Goal: Task Accomplishment & Management: Manage account settings

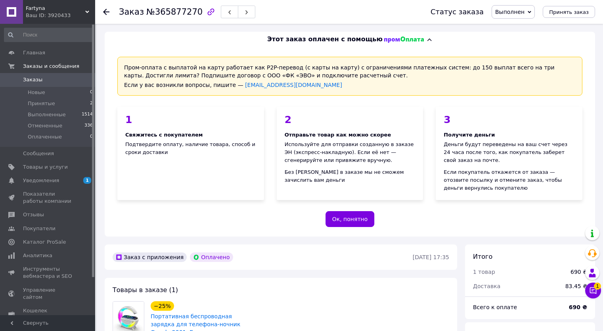
scroll to position [238, 0]
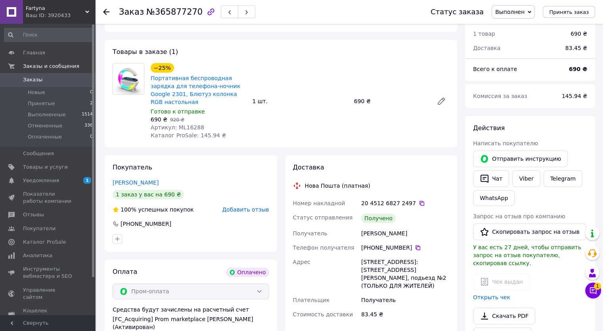
click at [33, 82] on span "Заказы" at bounding box center [32, 79] width 19 height 7
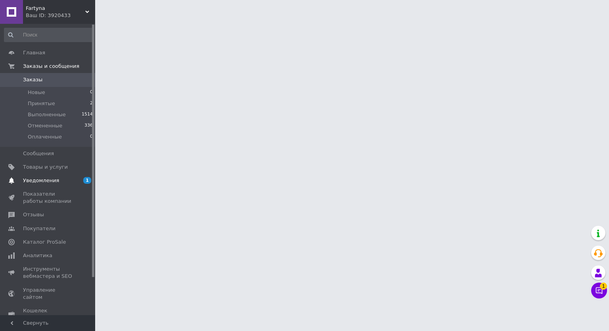
click at [72, 178] on span "Уведомления" at bounding box center [48, 180] width 50 height 7
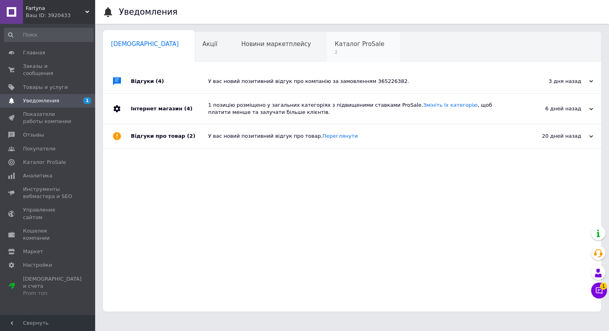
click at [327, 54] on div "Каталог ProSale 2" at bounding box center [363, 47] width 73 height 30
click at [335, 52] on span "2" at bounding box center [360, 52] width 50 height 6
click at [288, 83] on div "У вас новий позитивний відгук про компанію за замовленням 365226382." at bounding box center [361, 81] width 306 height 7
click at [335, 50] on span "2" at bounding box center [360, 52] width 50 height 6
click at [335, 52] on span "2" at bounding box center [360, 52] width 50 height 6
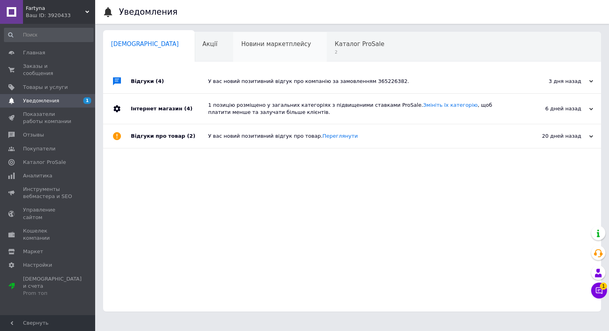
click at [259, 47] on span "Новини маркетплейсу" at bounding box center [276, 43] width 70 height 7
